Goal: Task Accomplishment & Management: Complete application form

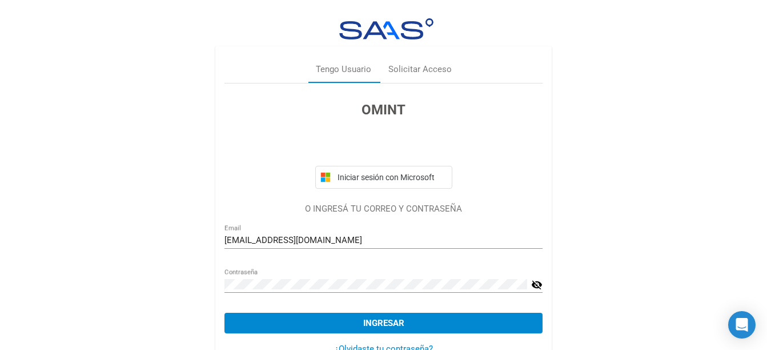
scroll to position [33, 0]
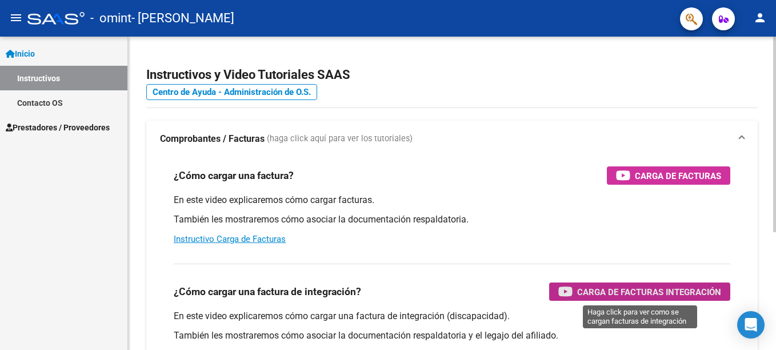
click at [617, 290] on span "Carga de Facturas Integración" at bounding box center [649, 292] width 144 height 14
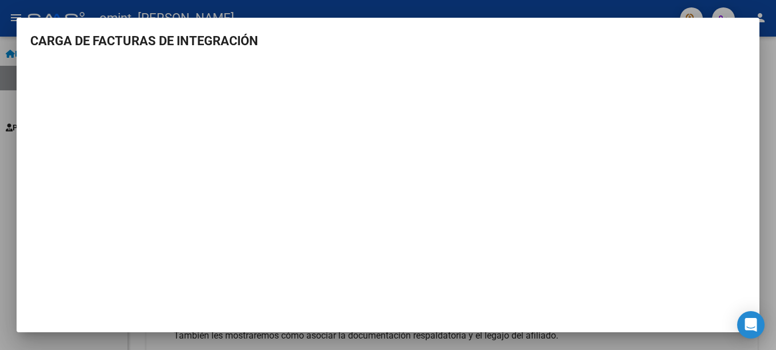
click at [7, 150] on div at bounding box center [388, 175] width 776 height 350
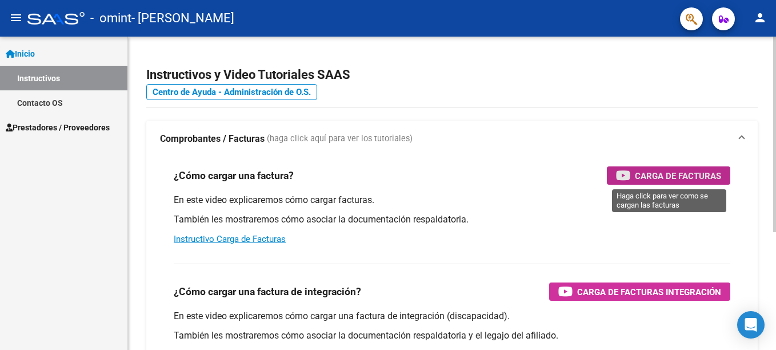
click at [656, 169] on span "Carga de Facturas" at bounding box center [678, 176] width 86 height 14
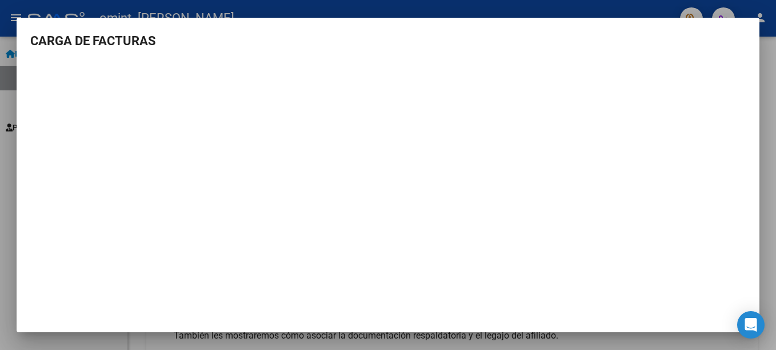
click at [766, 89] on div at bounding box center [388, 175] width 776 height 350
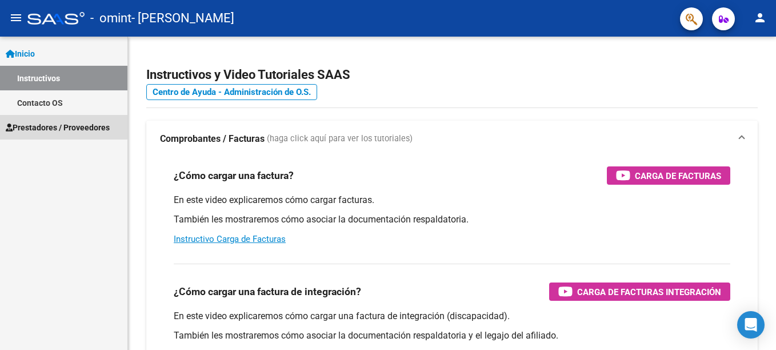
click at [44, 122] on span "Prestadores / Proveedores" at bounding box center [58, 127] width 104 height 13
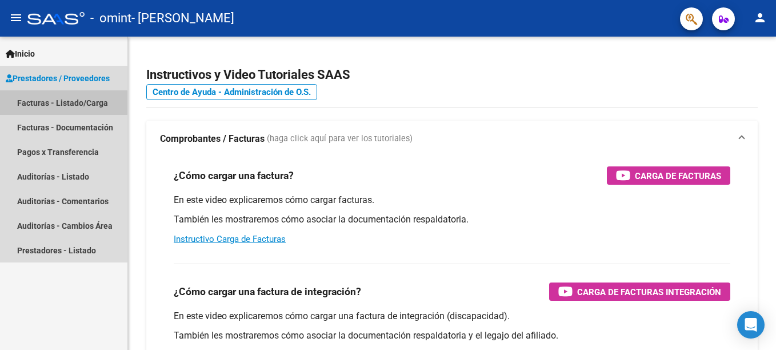
click at [45, 101] on link "Facturas - Listado/Carga" at bounding box center [63, 102] width 127 height 25
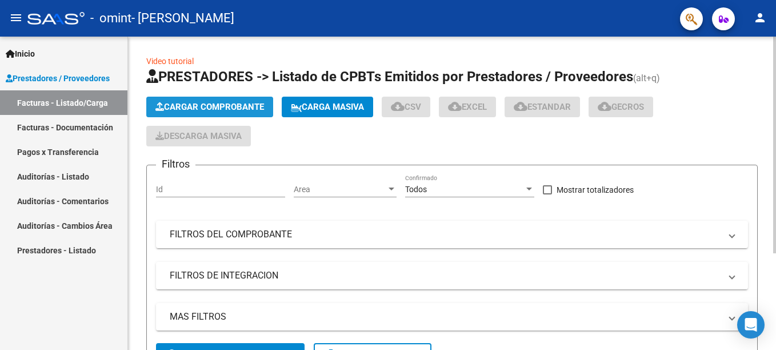
click at [197, 106] on span "Cargar Comprobante" at bounding box center [209, 107] width 109 height 10
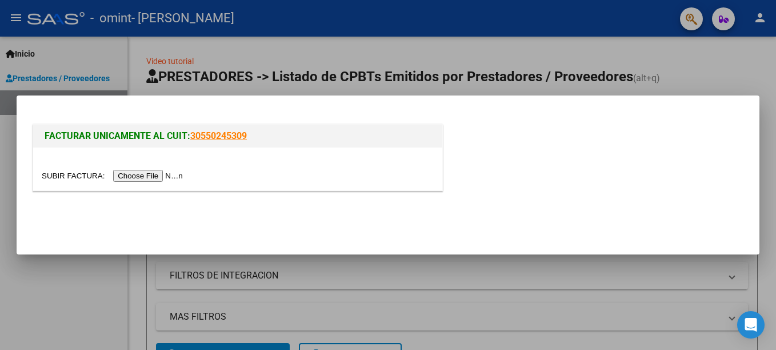
click at [90, 175] on input "file" at bounding box center [114, 176] width 145 height 12
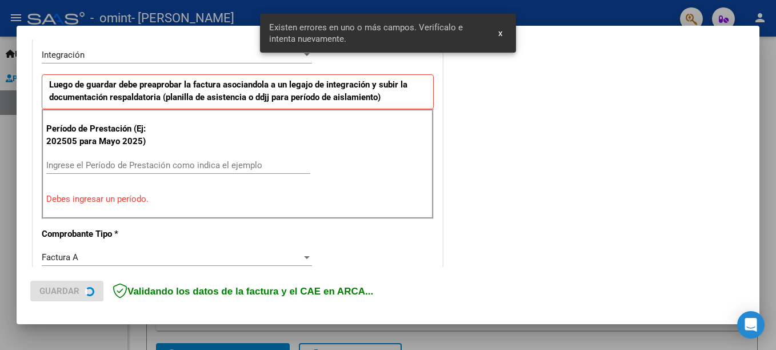
scroll to position [284, 0]
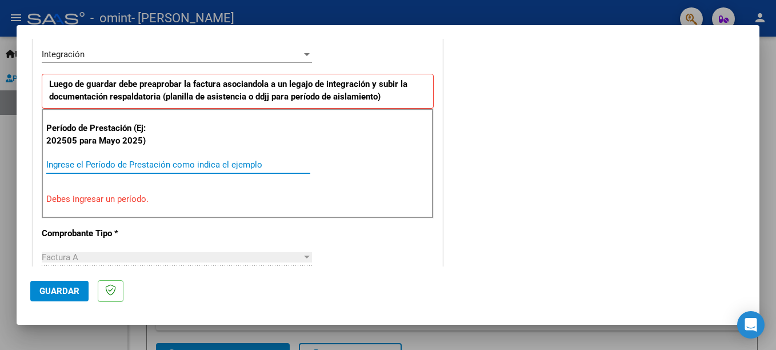
click at [90, 164] on input "Ingrese el Período de Prestación como indica el ejemplo" at bounding box center [178, 164] width 264 height 10
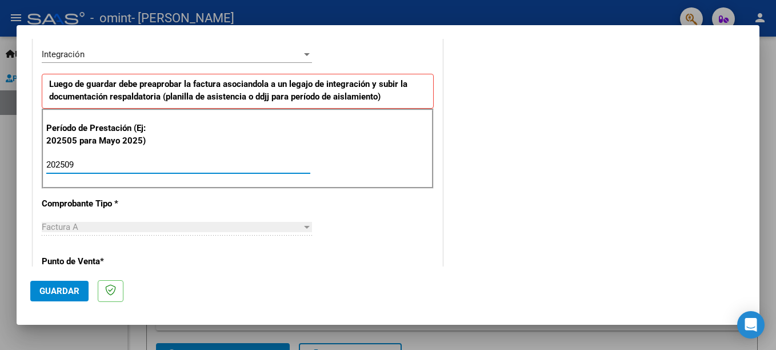
type input "202509"
click at [304, 226] on div at bounding box center [307, 227] width 6 height 3
click at [54, 283] on button "Guardar" at bounding box center [59, 291] width 58 height 21
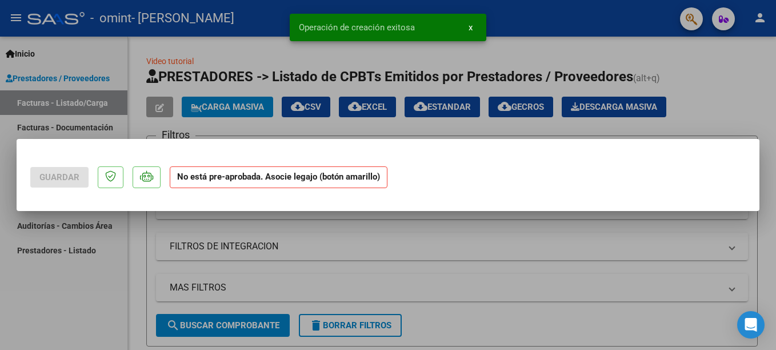
scroll to position [0, 0]
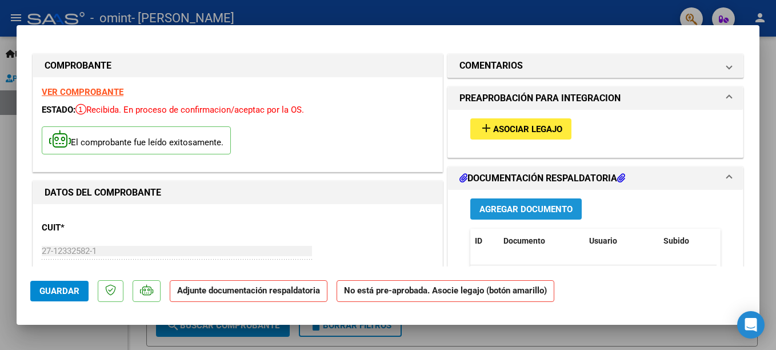
click at [503, 206] on span "Agregar Documento" at bounding box center [525, 209] width 93 height 10
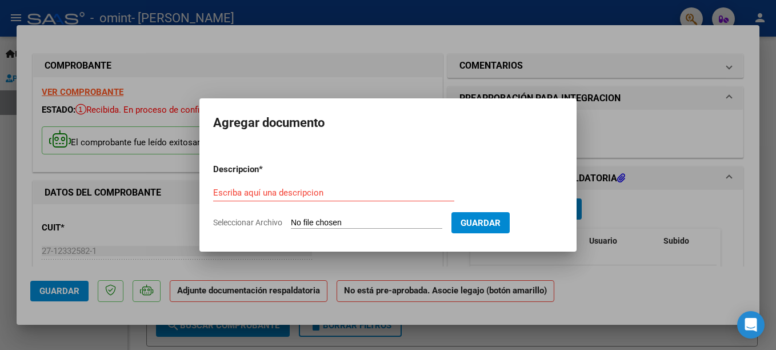
click at [294, 186] on div "Escriba aquí una descripcion" at bounding box center [333, 192] width 241 height 17
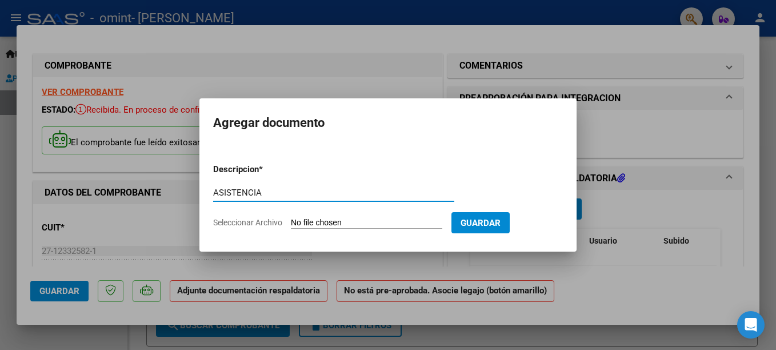
type input "ASISTENCIA"
click at [327, 219] on input "Seleccionar Archivo" at bounding box center [366, 223] width 151 height 11
type input "C:\fakepath\ASISTENCIA.pdf"
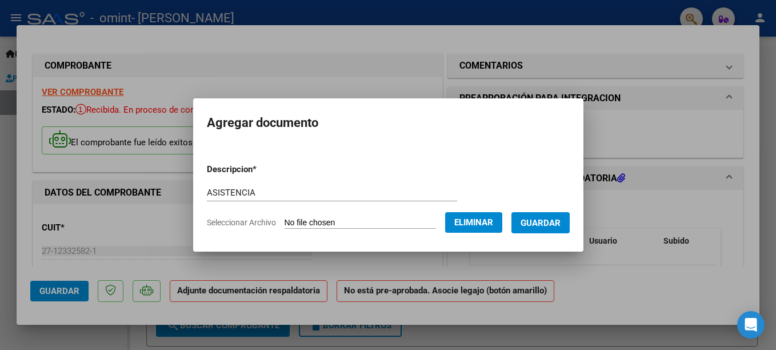
click at [549, 221] on span "Guardar" at bounding box center [541, 223] width 40 height 10
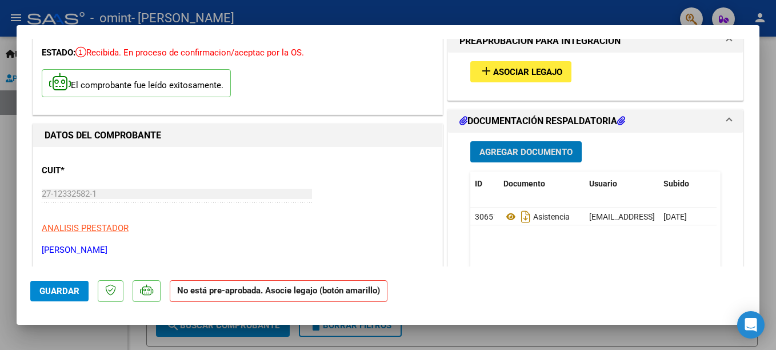
scroll to position [114, 0]
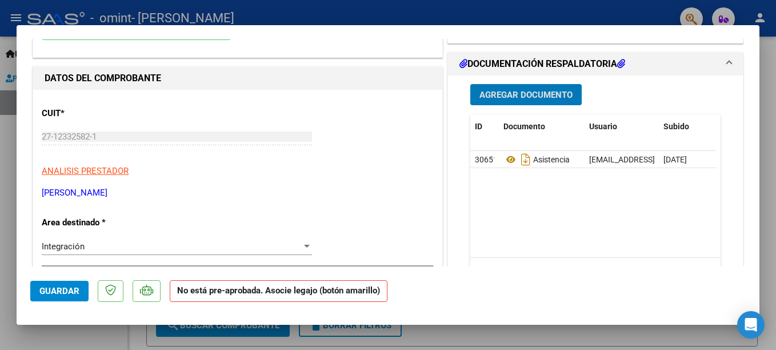
click at [63, 291] on span "Guardar" at bounding box center [59, 291] width 40 height 10
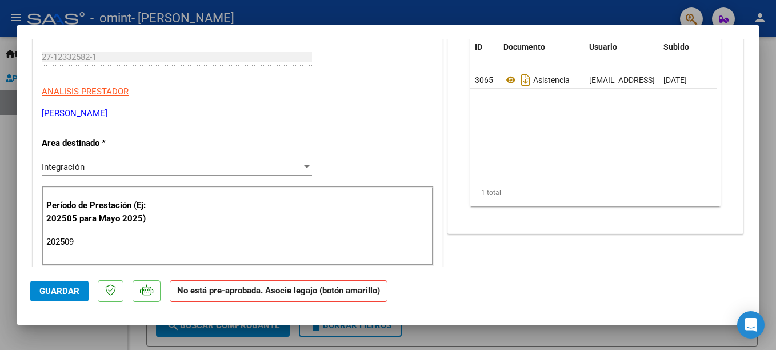
scroll to position [0, 0]
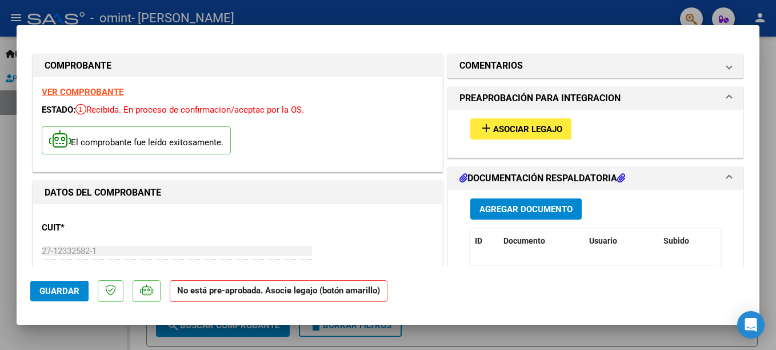
click at [767, 80] on div at bounding box center [388, 175] width 776 height 350
